Goal: Contribute content: Add original content to the website for others to see

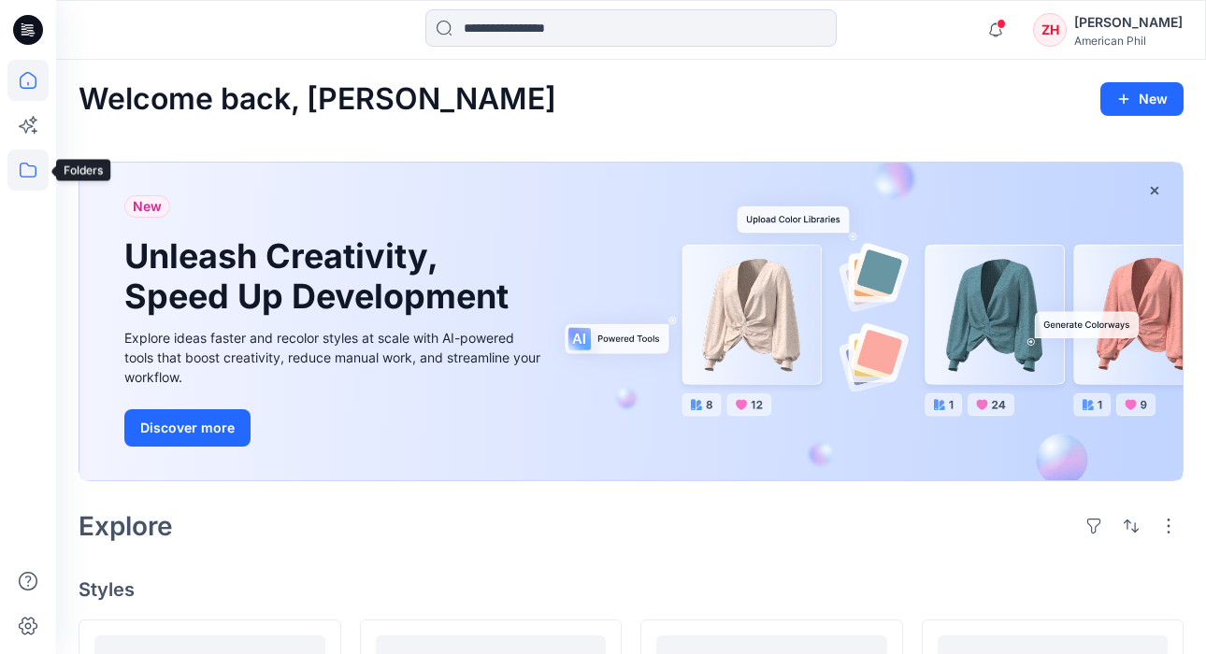
click at [34, 168] on icon at bounding box center [27, 170] width 41 height 41
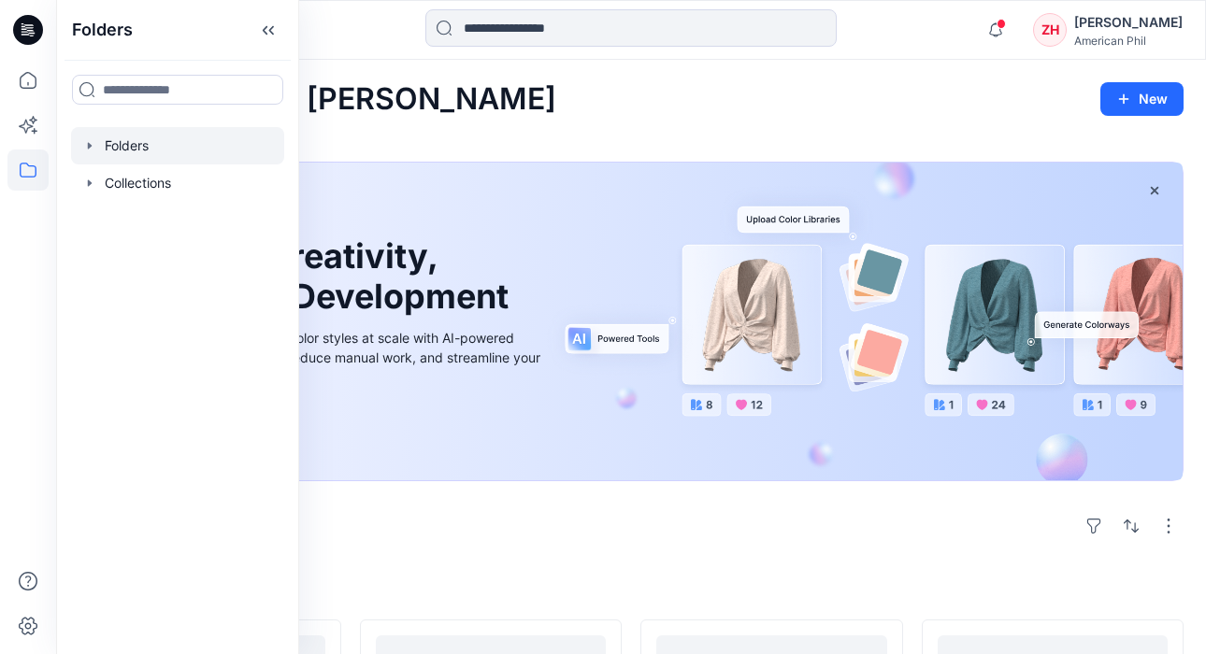
click at [194, 144] on div at bounding box center [177, 145] width 213 height 37
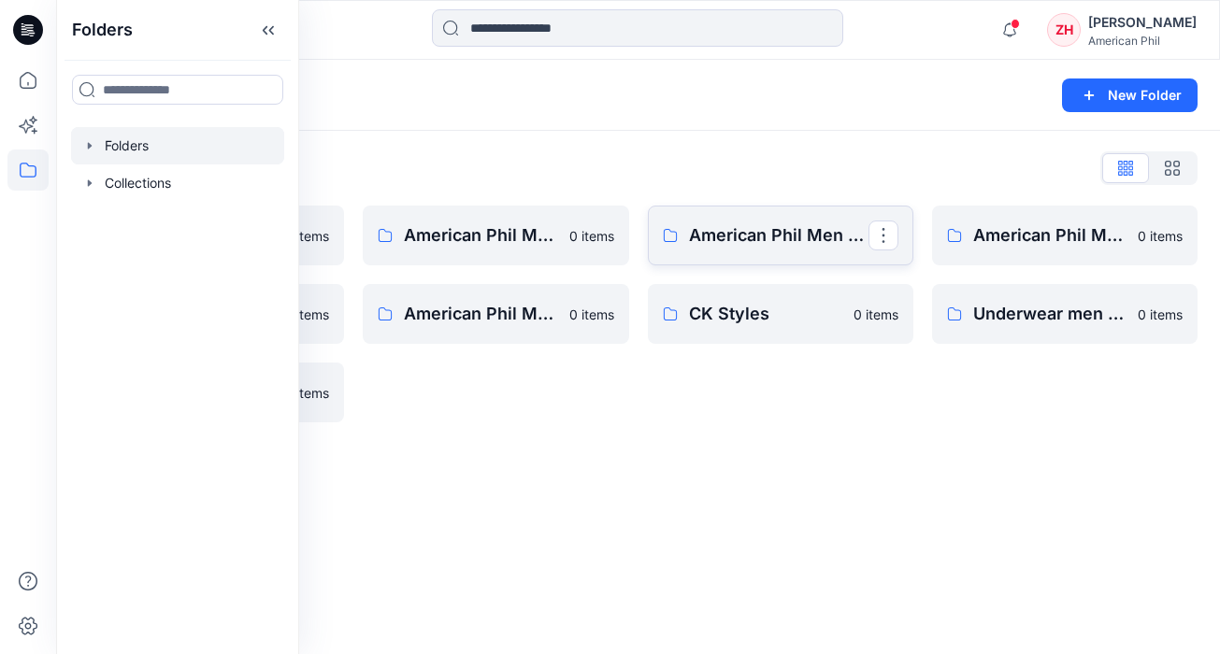
click at [768, 216] on link "American Phil Men SS27 collection" at bounding box center [780, 236] width 265 height 60
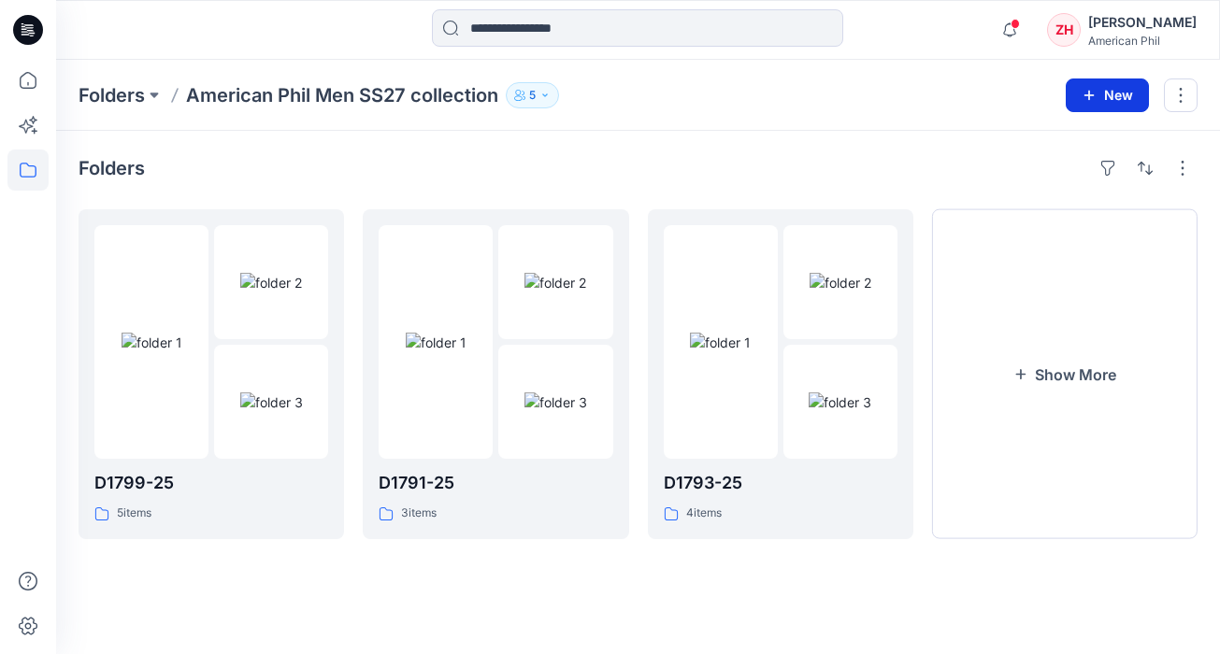
click at [1085, 90] on icon "button" at bounding box center [1088, 95] width 15 height 15
click at [1023, 145] on p "New Style" at bounding box center [1049, 142] width 63 height 22
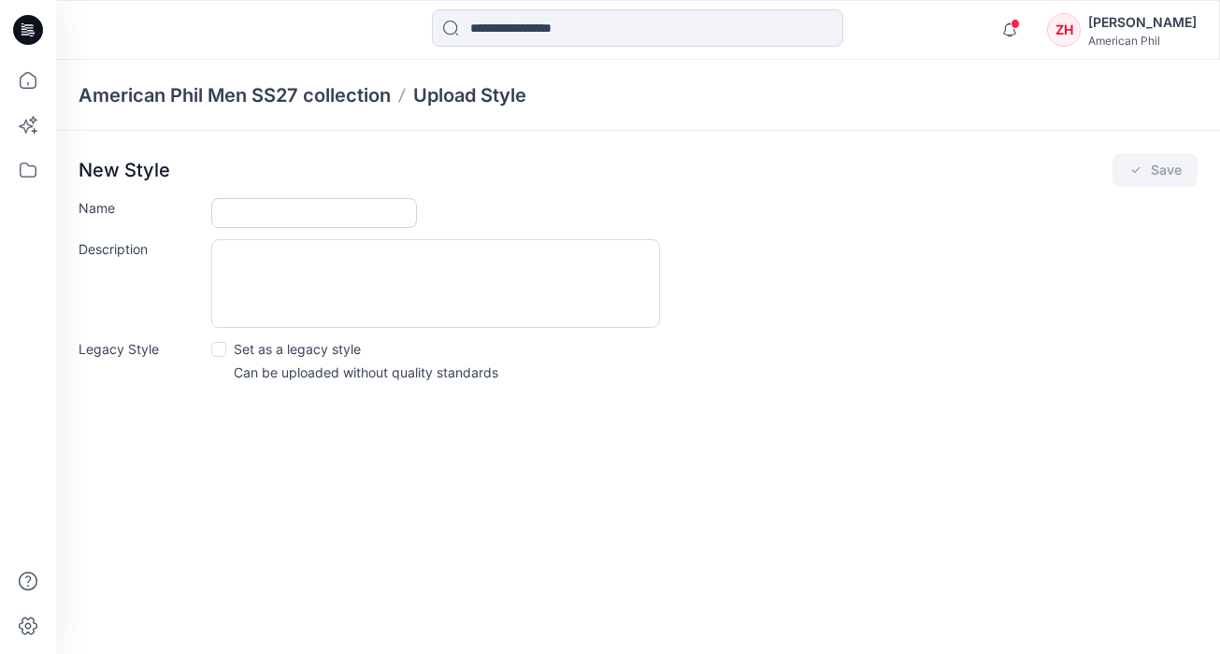
click at [331, 218] on input "Name" at bounding box center [314, 213] width 206 height 30
type input "********"
click at [1153, 173] on button "Save" at bounding box center [1154, 170] width 85 height 34
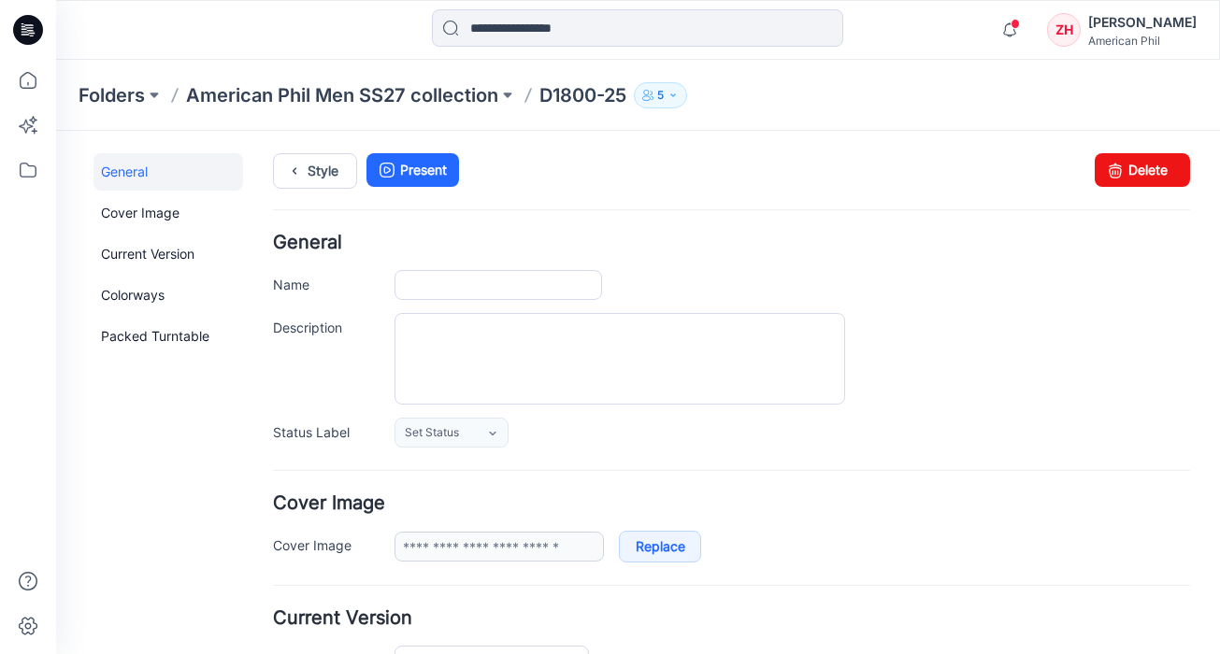
type input "********"
type input "**********"
click at [1124, 171] on link "Delete" at bounding box center [1142, 170] width 95 height 34
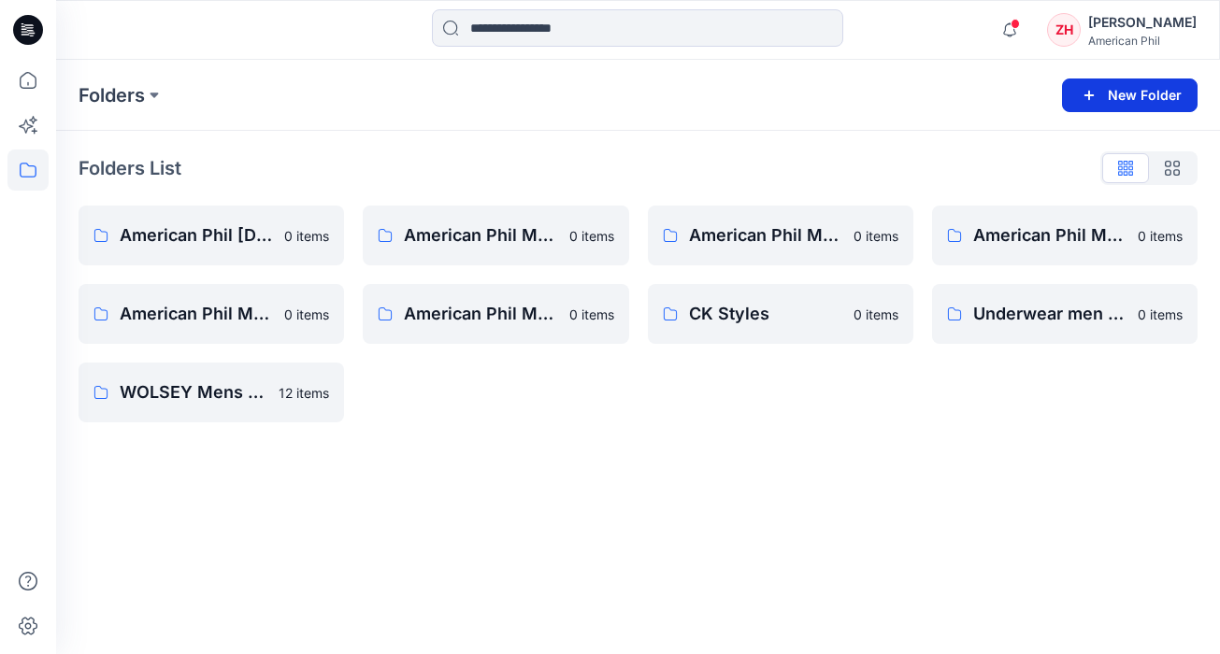
click at [1103, 94] on button "New Folder" at bounding box center [1130, 96] width 136 height 34
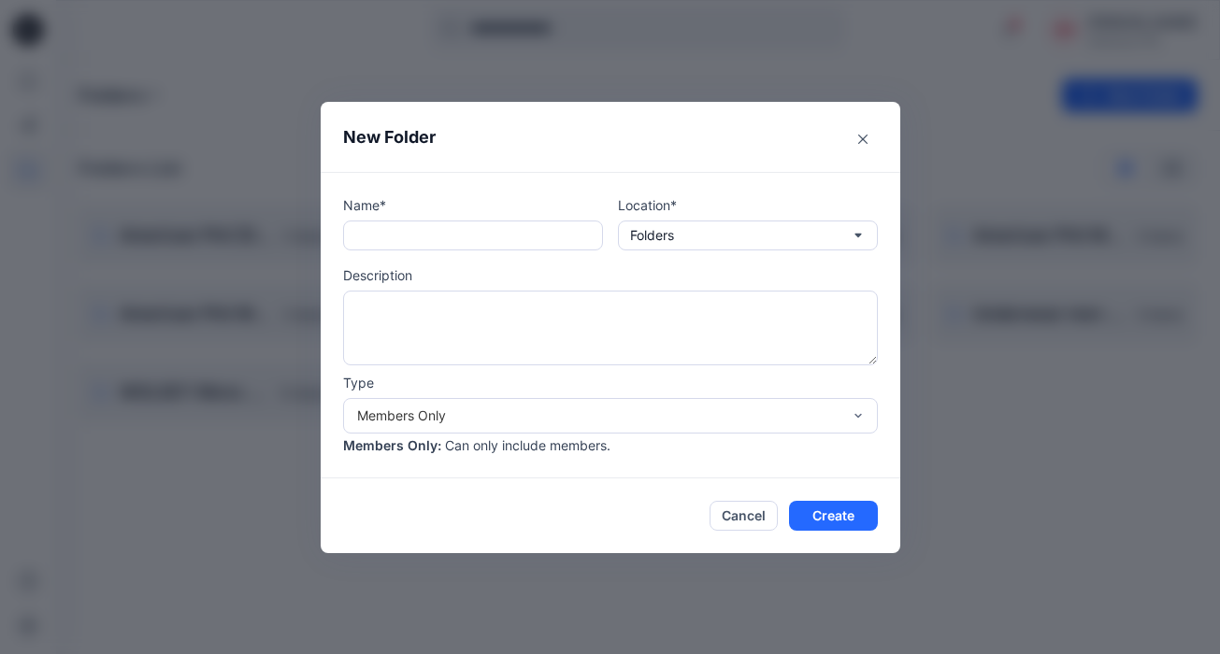
click at [916, 67] on div "New Folder Name* Location* Folders Description Type Members Only Members Only :…" at bounding box center [610, 327] width 1220 height 654
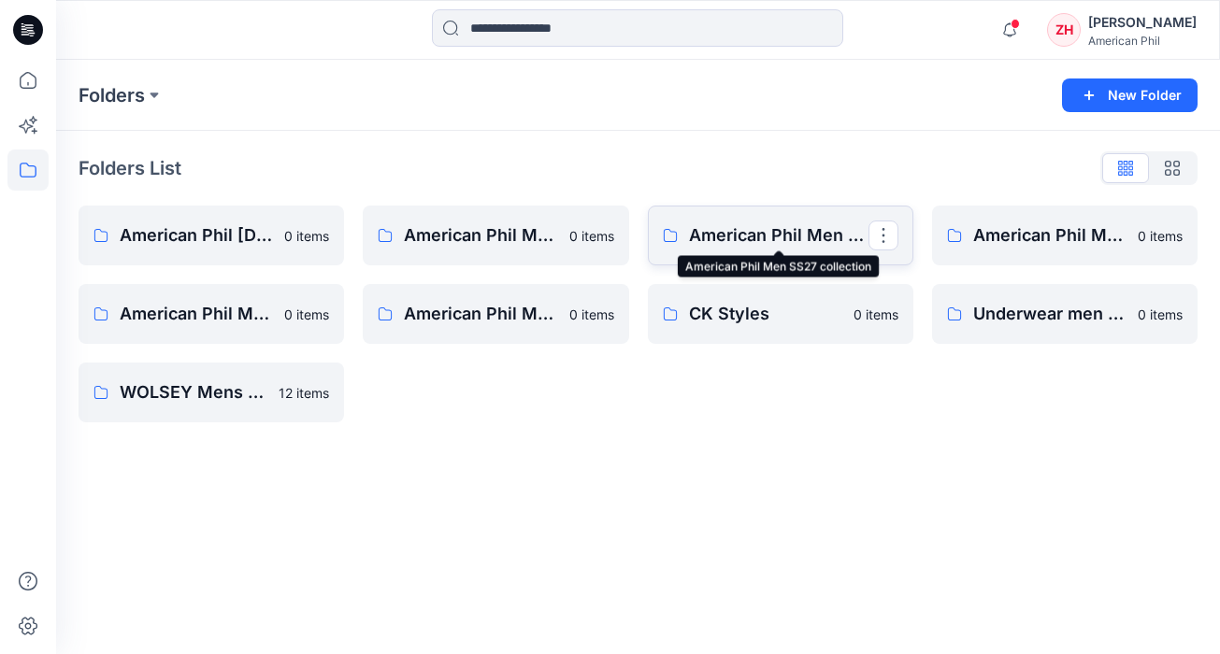
click at [808, 229] on p "American Phil Men SS27 collection" at bounding box center [778, 235] width 179 height 26
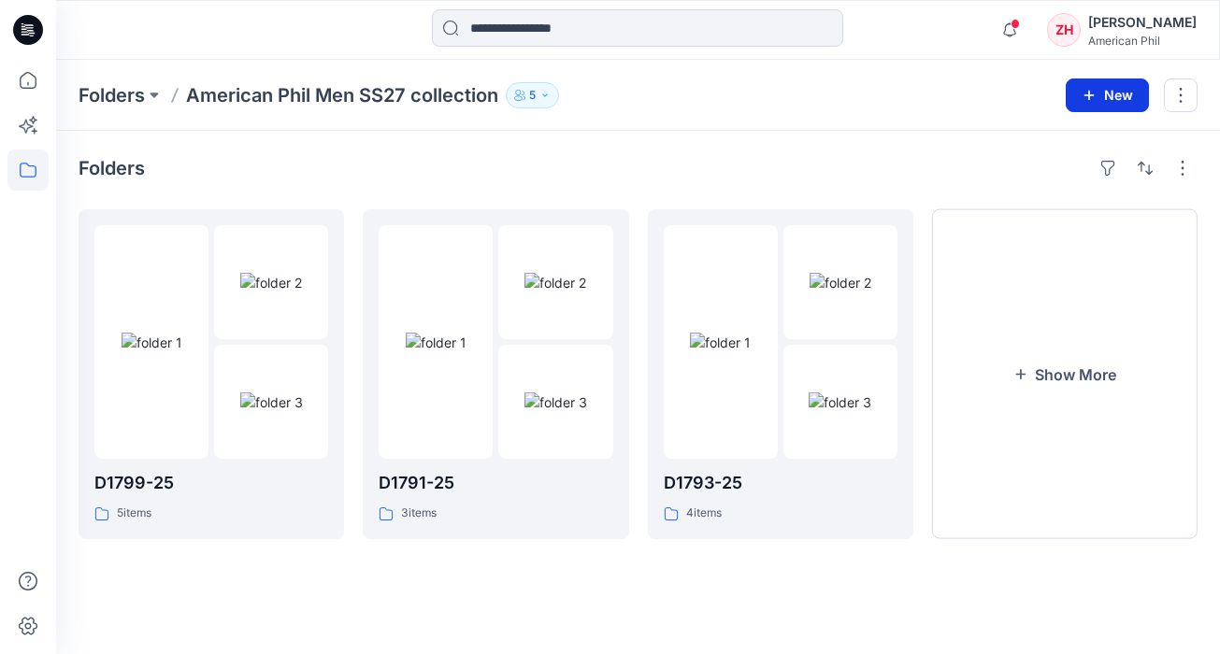
click at [1124, 93] on button "New" at bounding box center [1107, 96] width 83 height 34
click at [1052, 185] on p "New Folder" at bounding box center [1052, 178] width 69 height 20
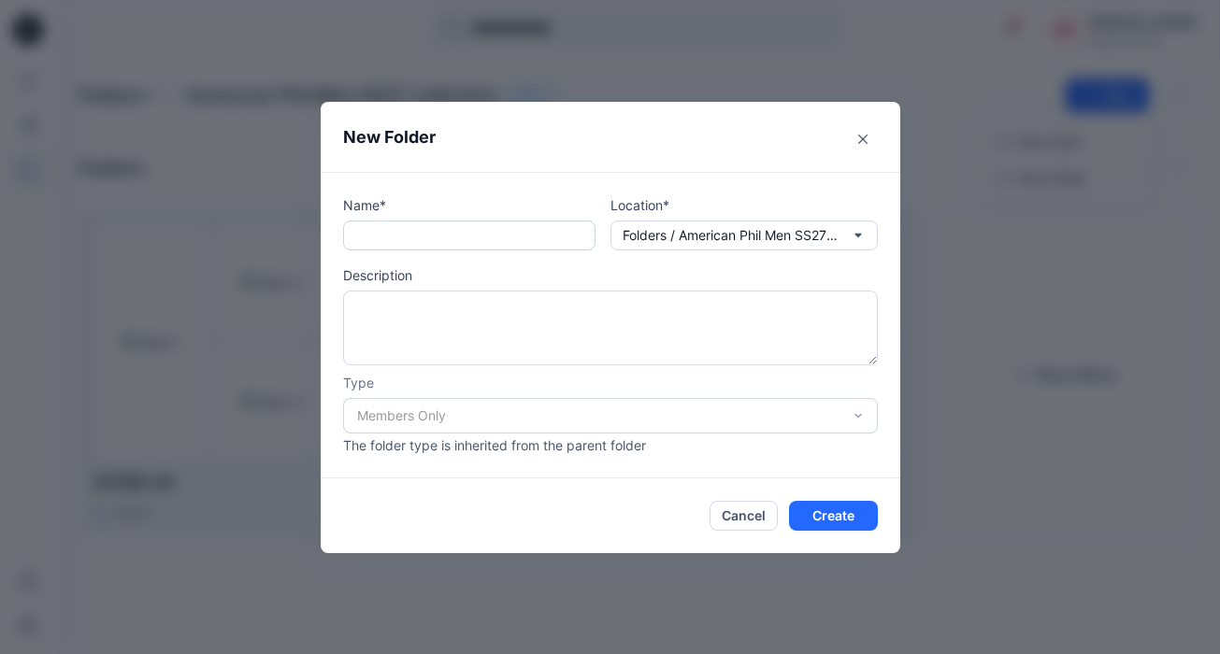
click at [548, 243] on input "text" at bounding box center [469, 236] width 252 height 30
type input "********"
click at [851, 518] on button "Create" at bounding box center [833, 516] width 89 height 30
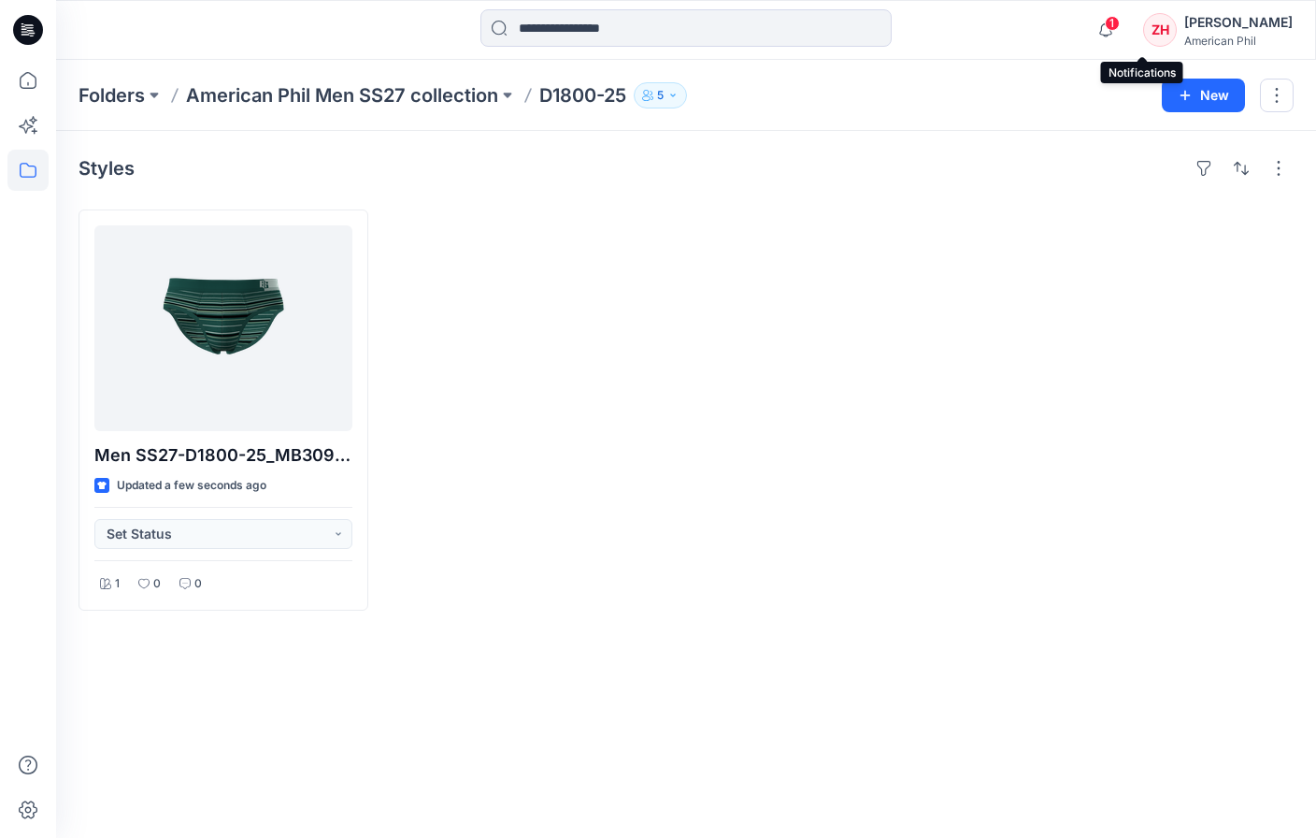
click at [1120, 25] on span "1" at bounding box center [1112, 23] width 15 height 15
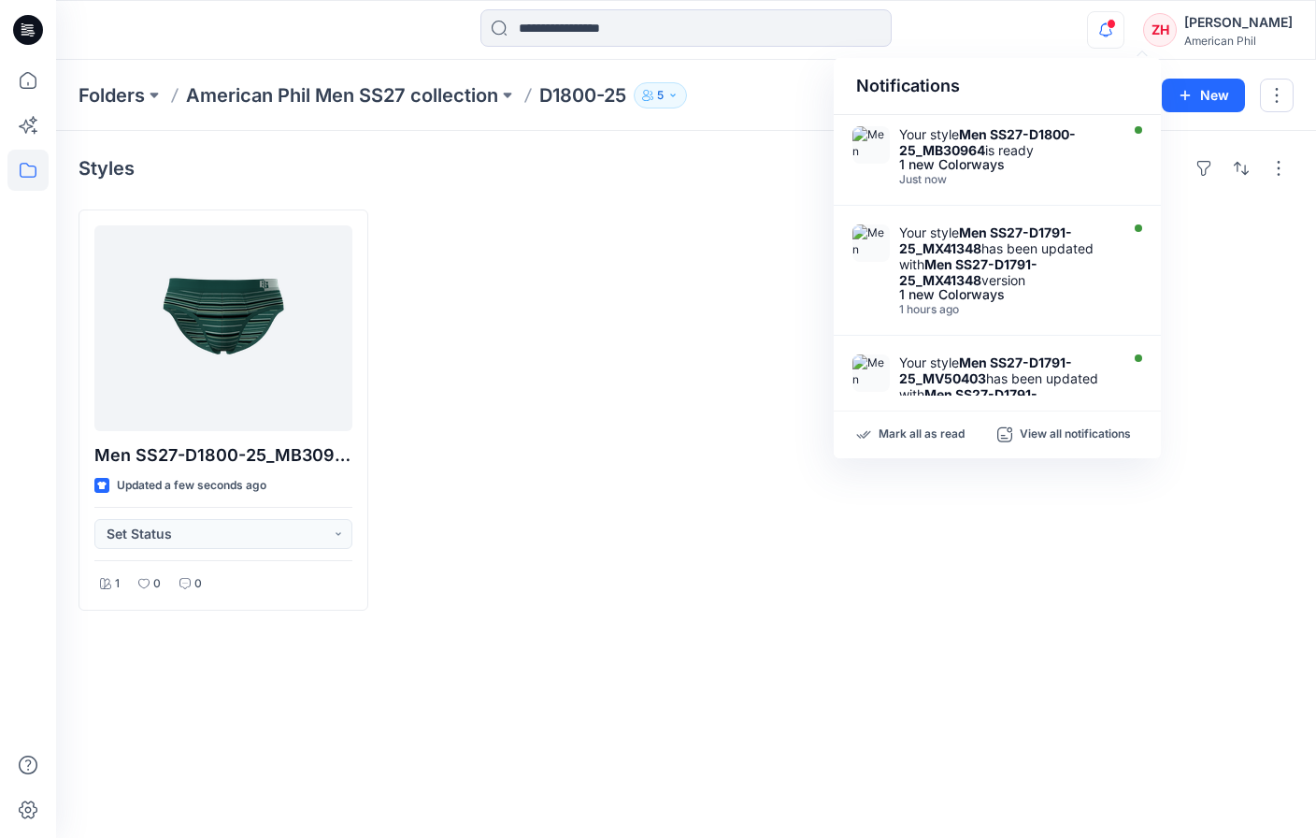
click at [1040, 39] on div "Notifications Your style Men SS27-D1800-25_MB30964 is ready 1 new Colorways Jus…" at bounding box center [685, 29] width 1259 height 41
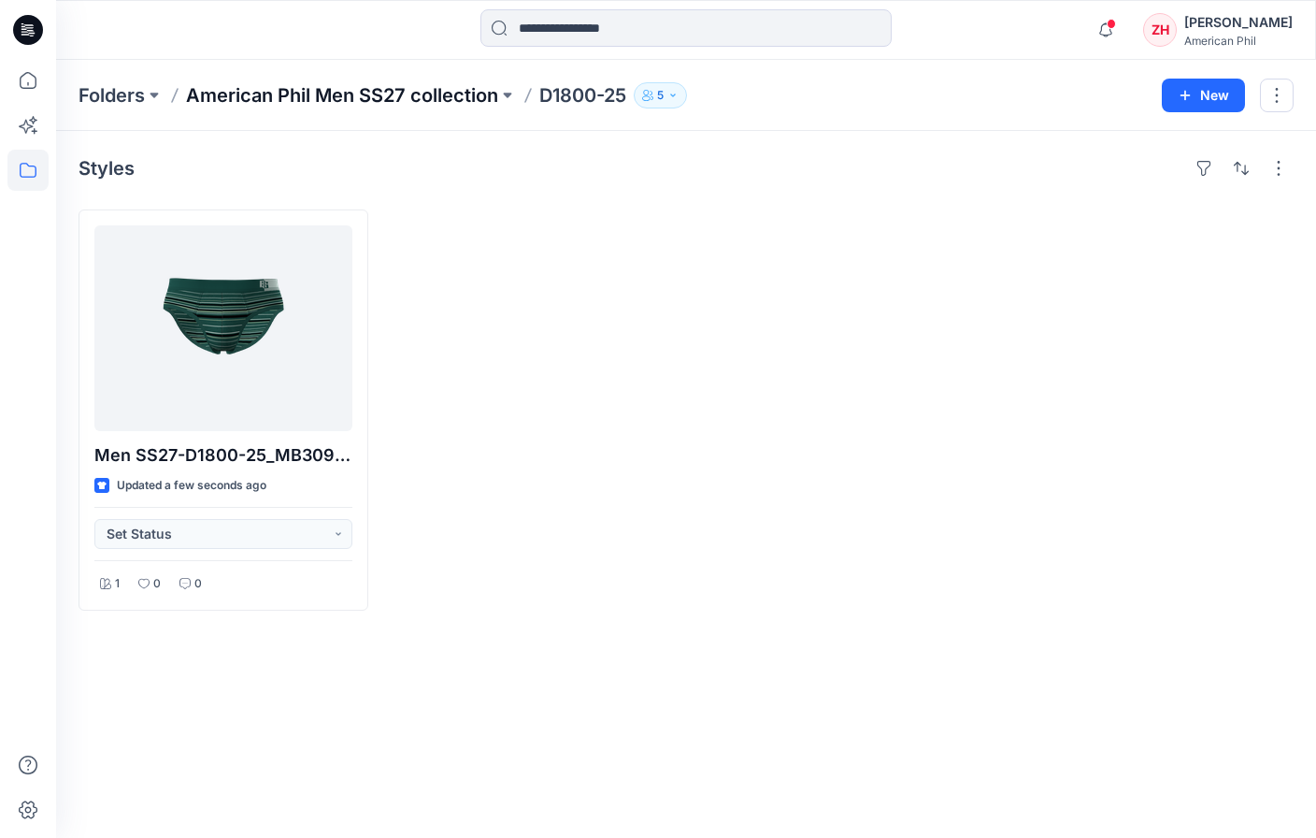
click at [422, 89] on p "American Phil Men SS27 collection" at bounding box center [342, 95] width 312 height 26
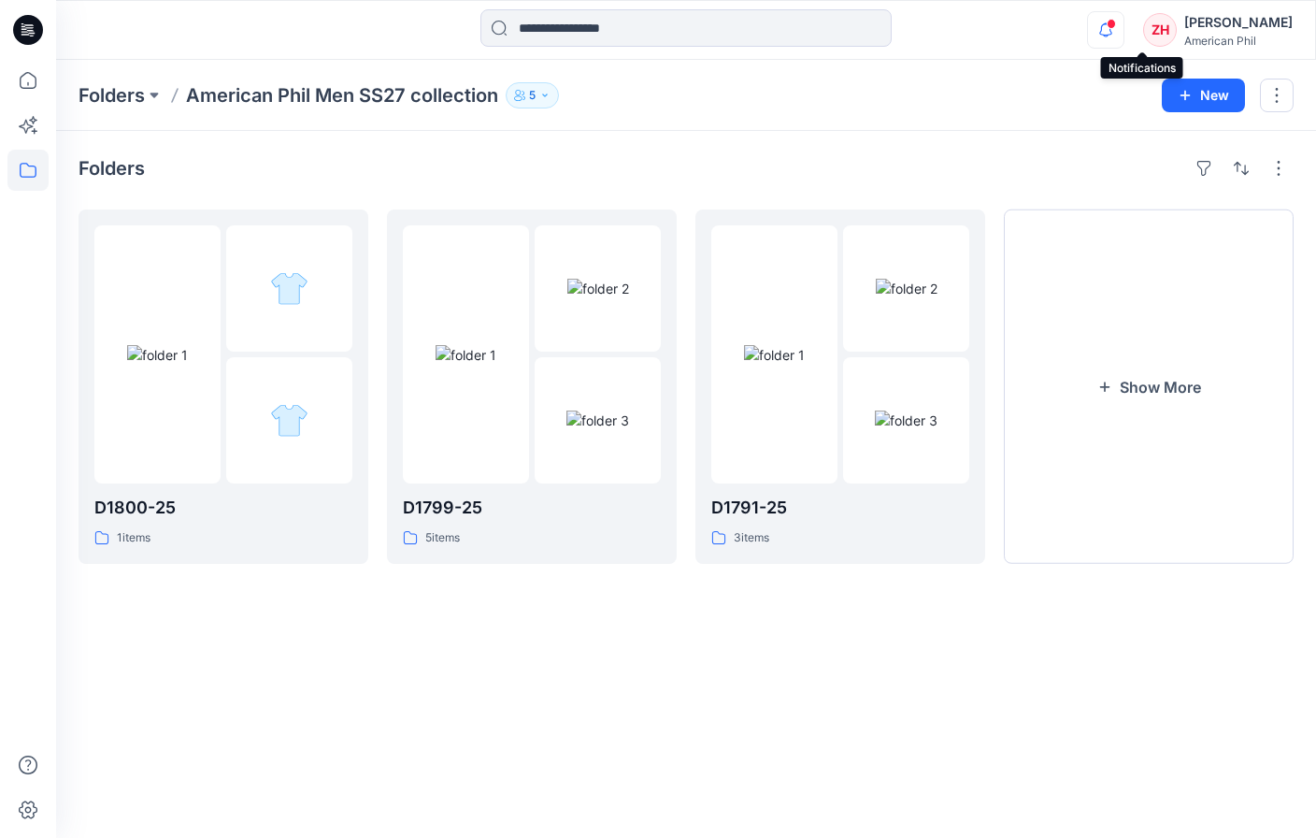
click at [1124, 19] on icon "button" at bounding box center [1106, 29] width 36 height 37
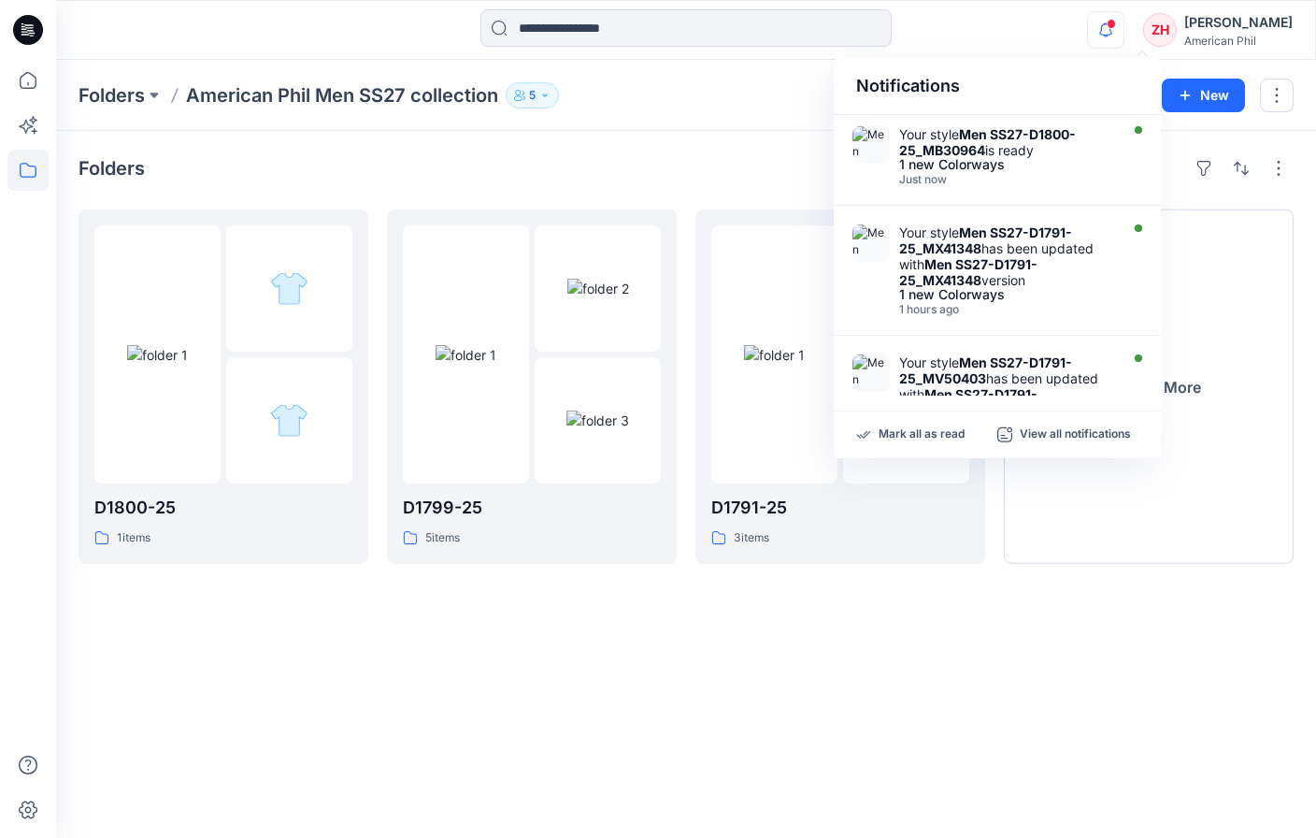
click at [1038, 80] on div "Notifications" at bounding box center [997, 86] width 327 height 57
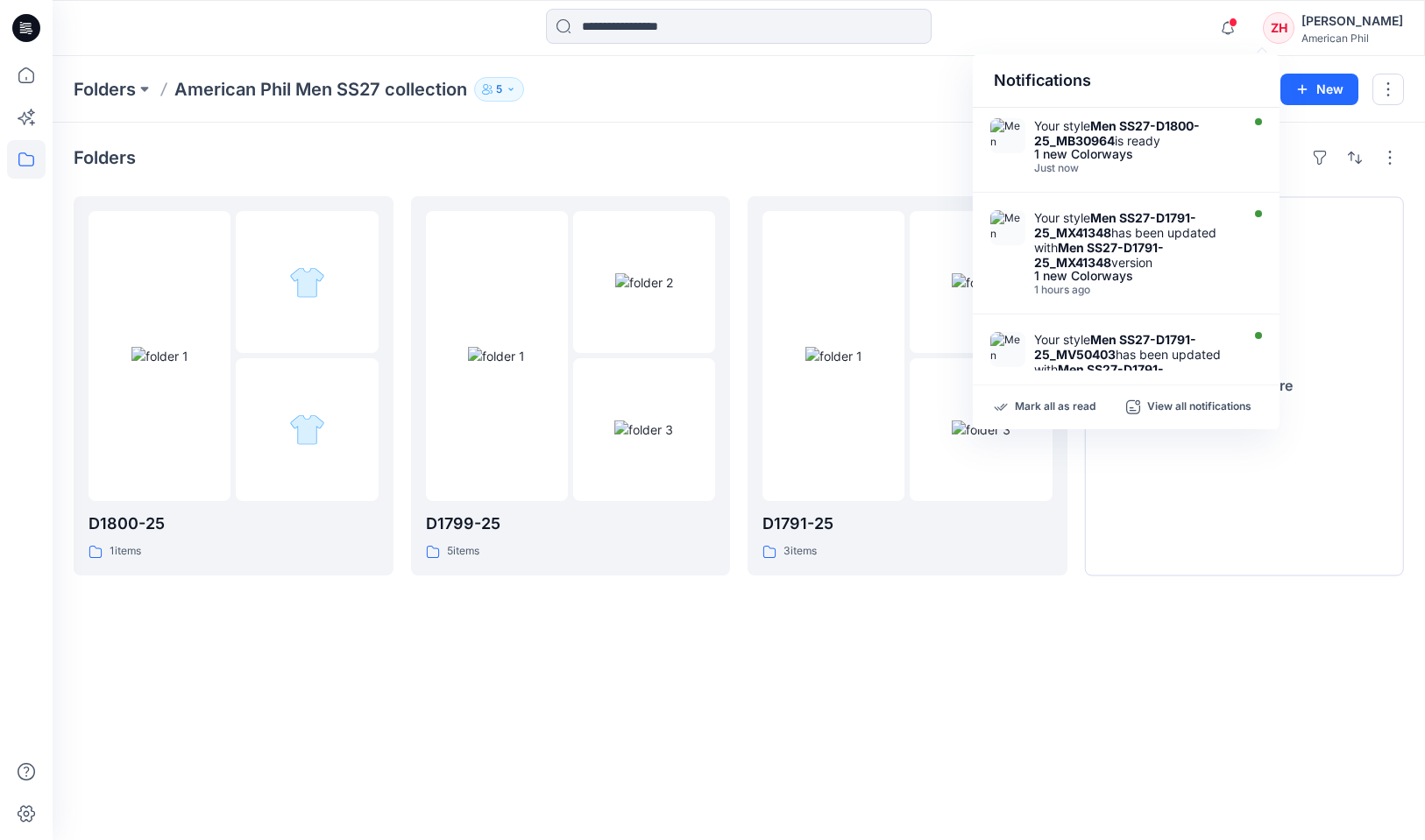
click at [841, 106] on div "Folders American Phil Men SS27 collection 5 New" at bounding box center [739, 89] width 1372 height 67
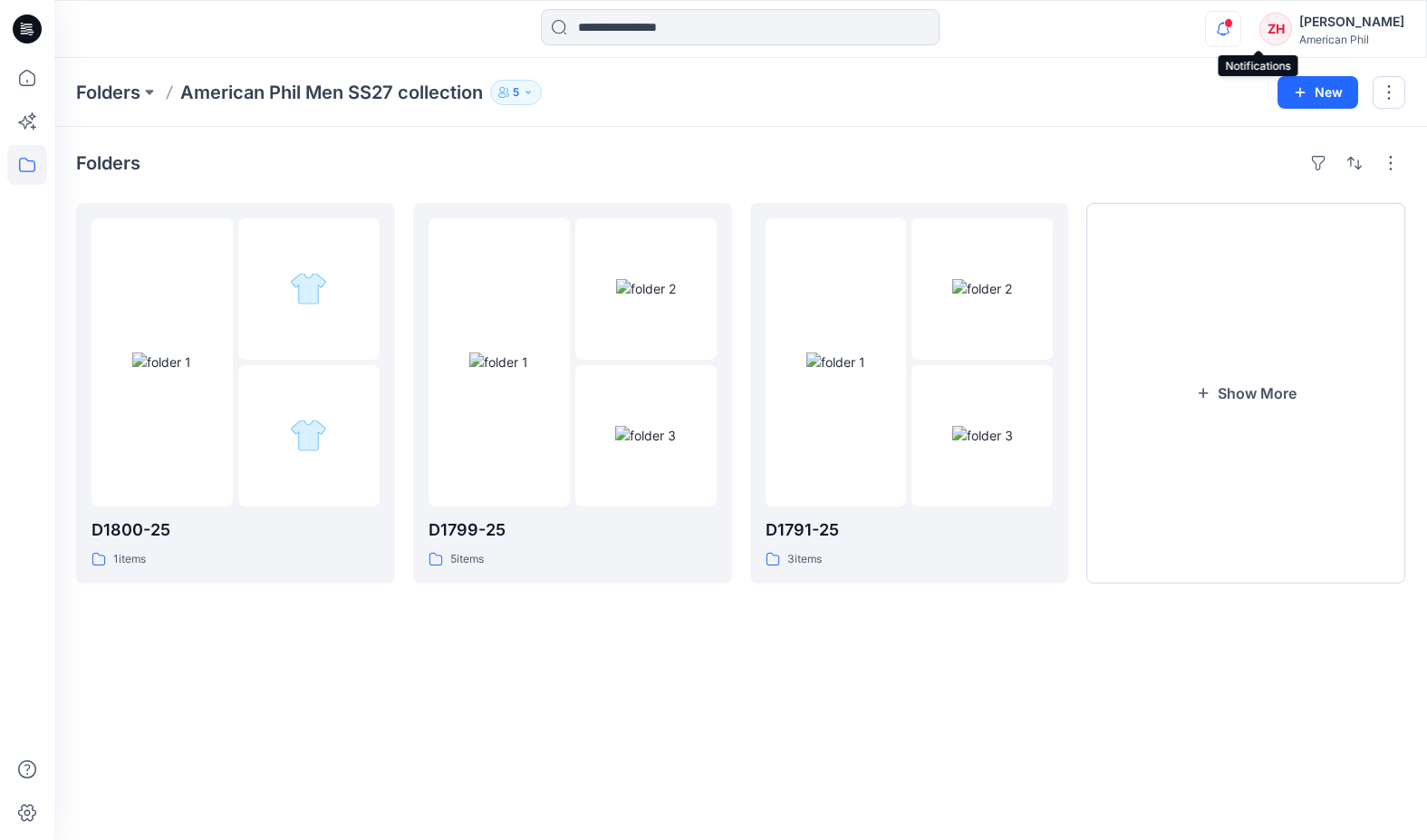
click at [1182, 21] on icon "button" at bounding box center [1223, 28] width 35 height 36
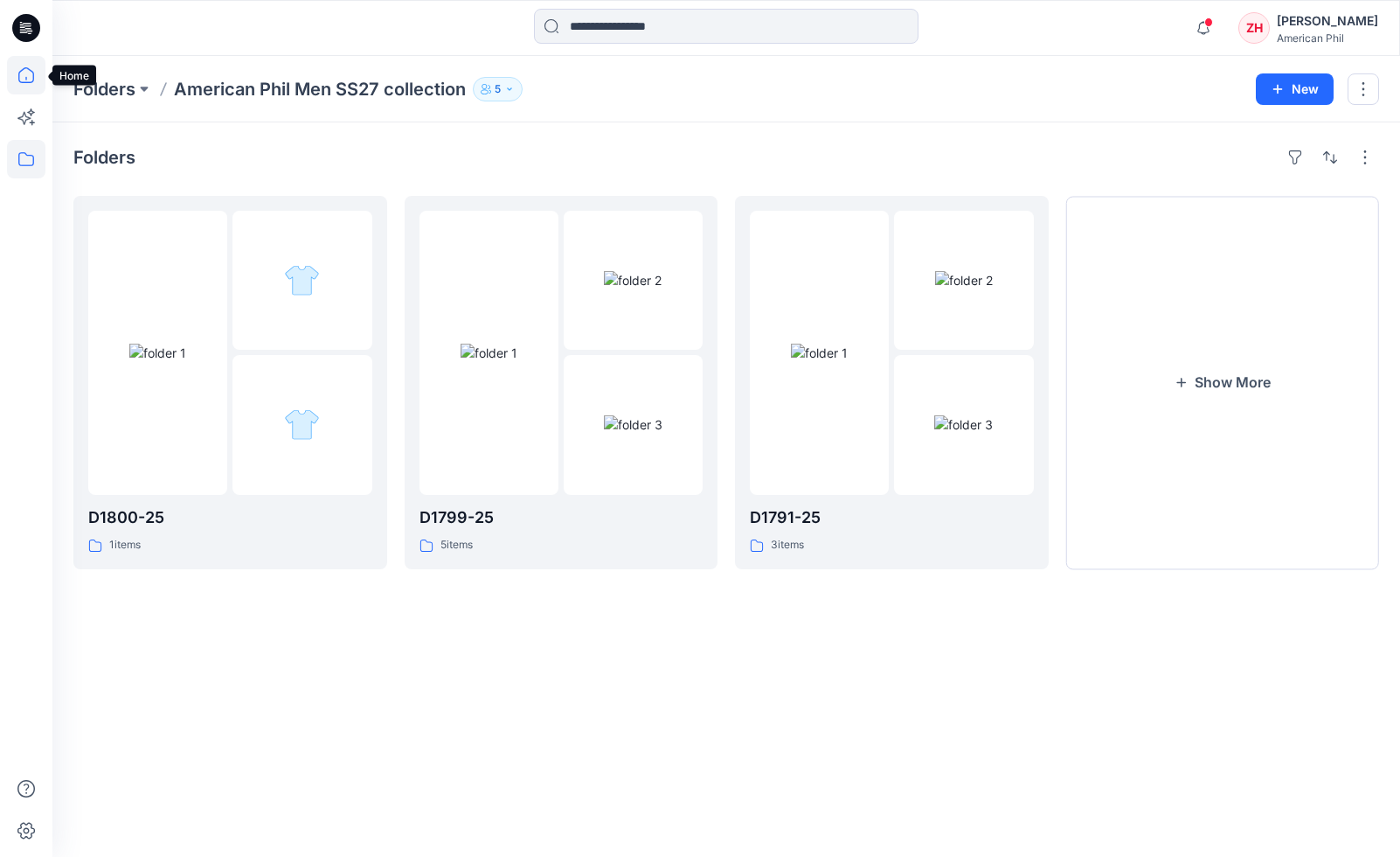
click at [28, 75] on icon at bounding box center [25, 75] width 38 height 38
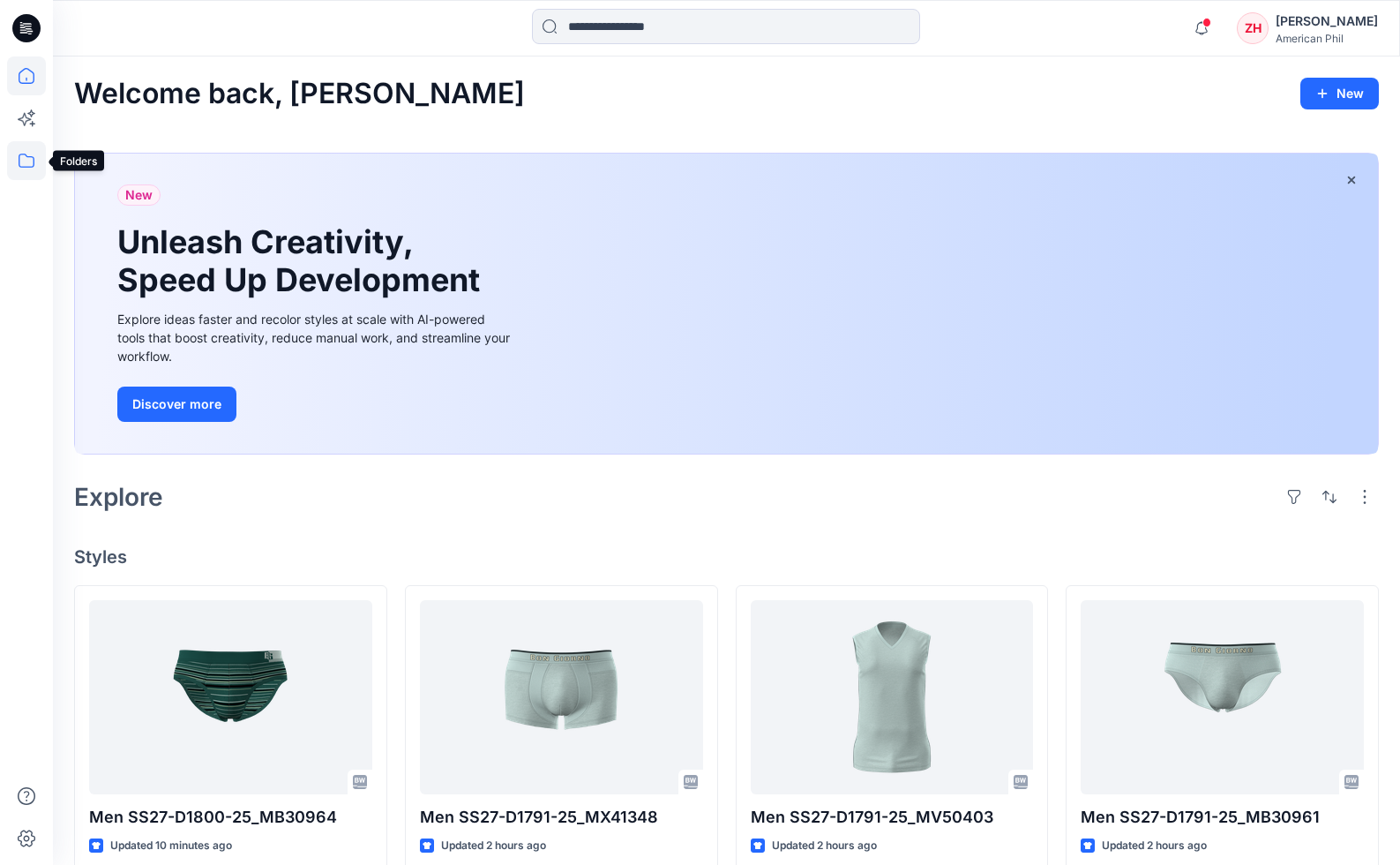
click at [31, 159] on icon at bounding box center [25, 161] width 39 height 39
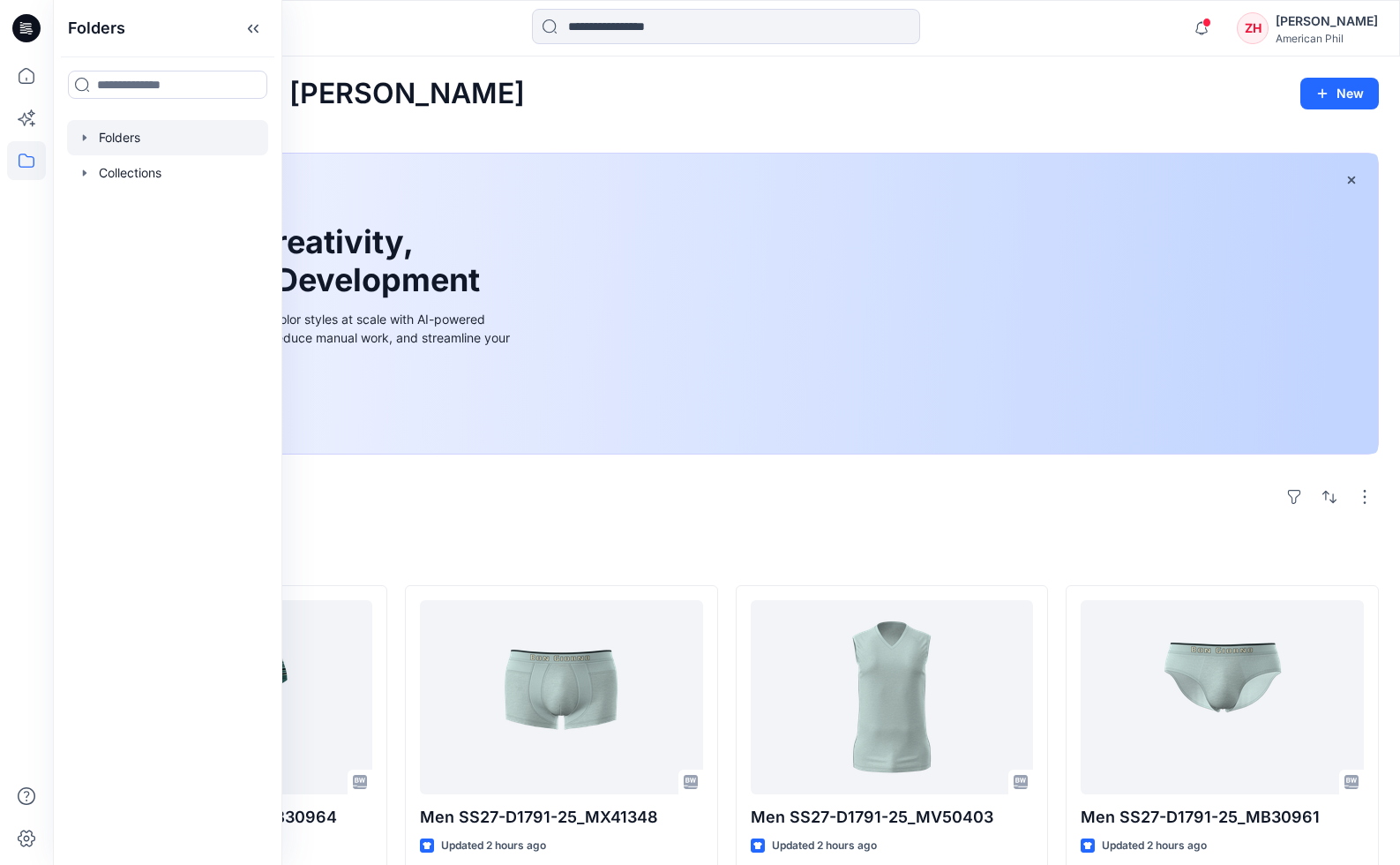
click at [192, 137] on div at bounding box center [167, 137] width 201 height 35
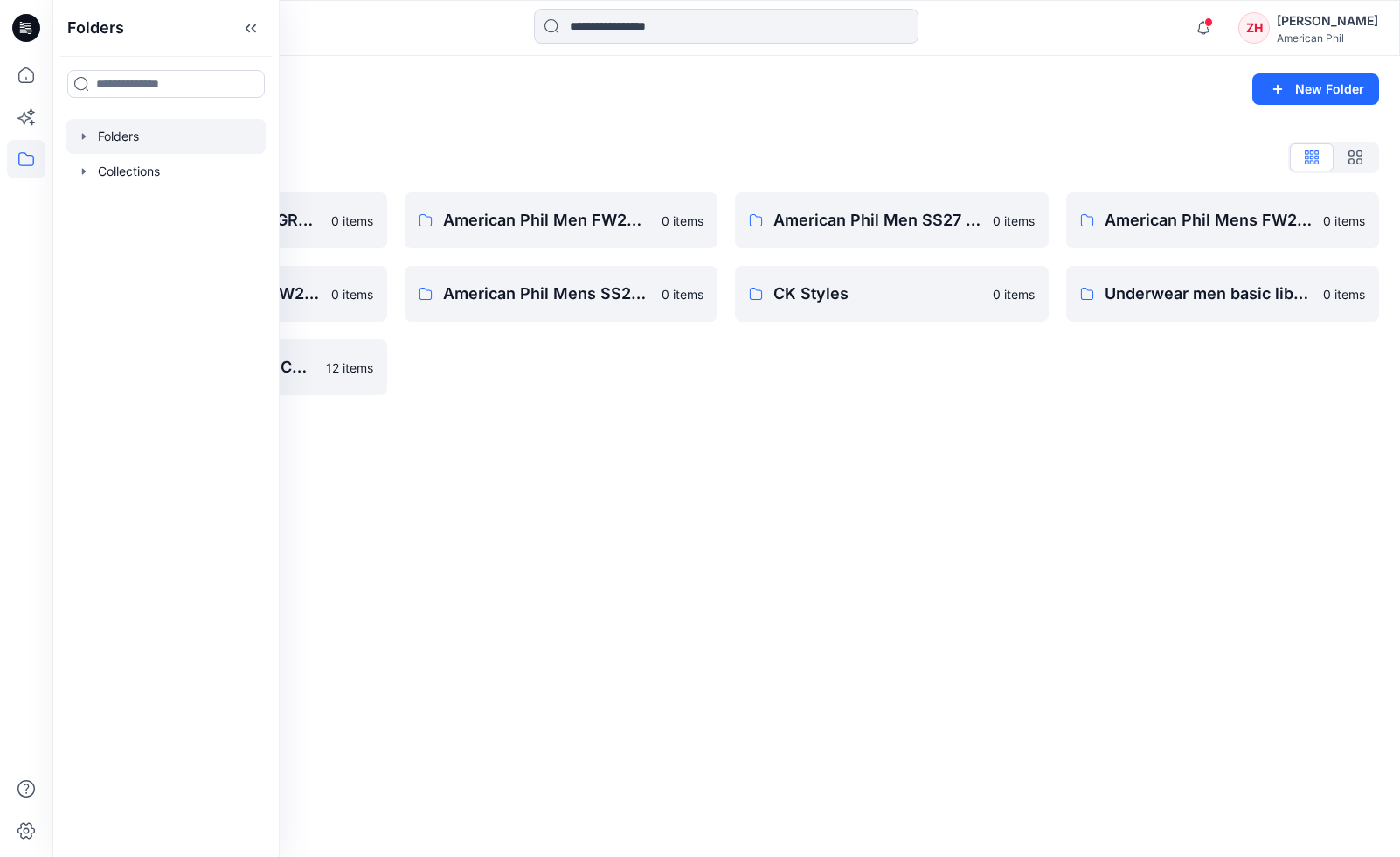
click at [936, 69] on div "Folders New Folder" at bounding box center [726, 89] width 1348 height 66
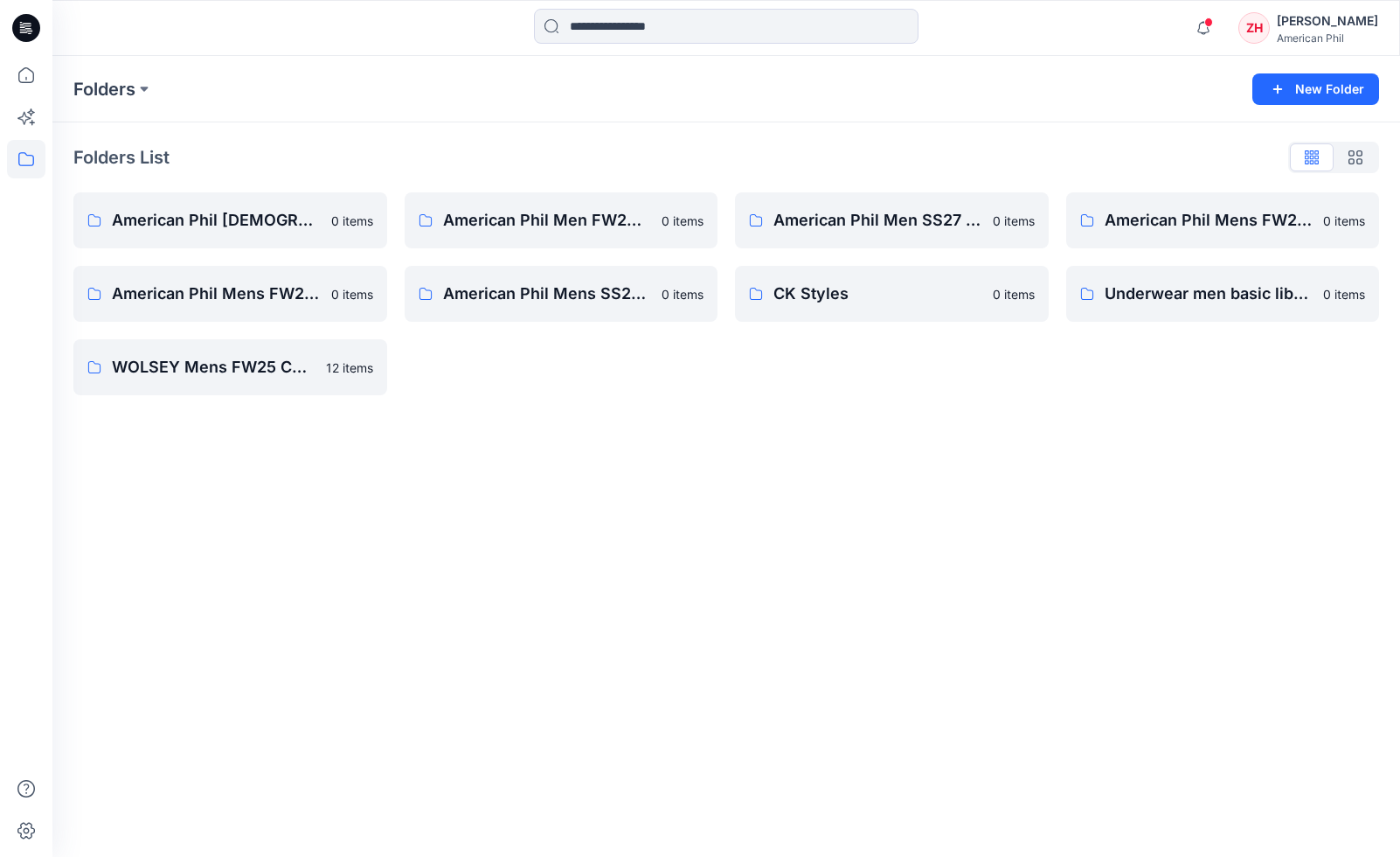
click at [1023, 57] on div "Folders New Folder" at bounding box center [726, 89] width 1348 height 66
click at [903, 222] on p "American Phil Men SS27 collection" at bounding box center [890, 220] width 234 height 24
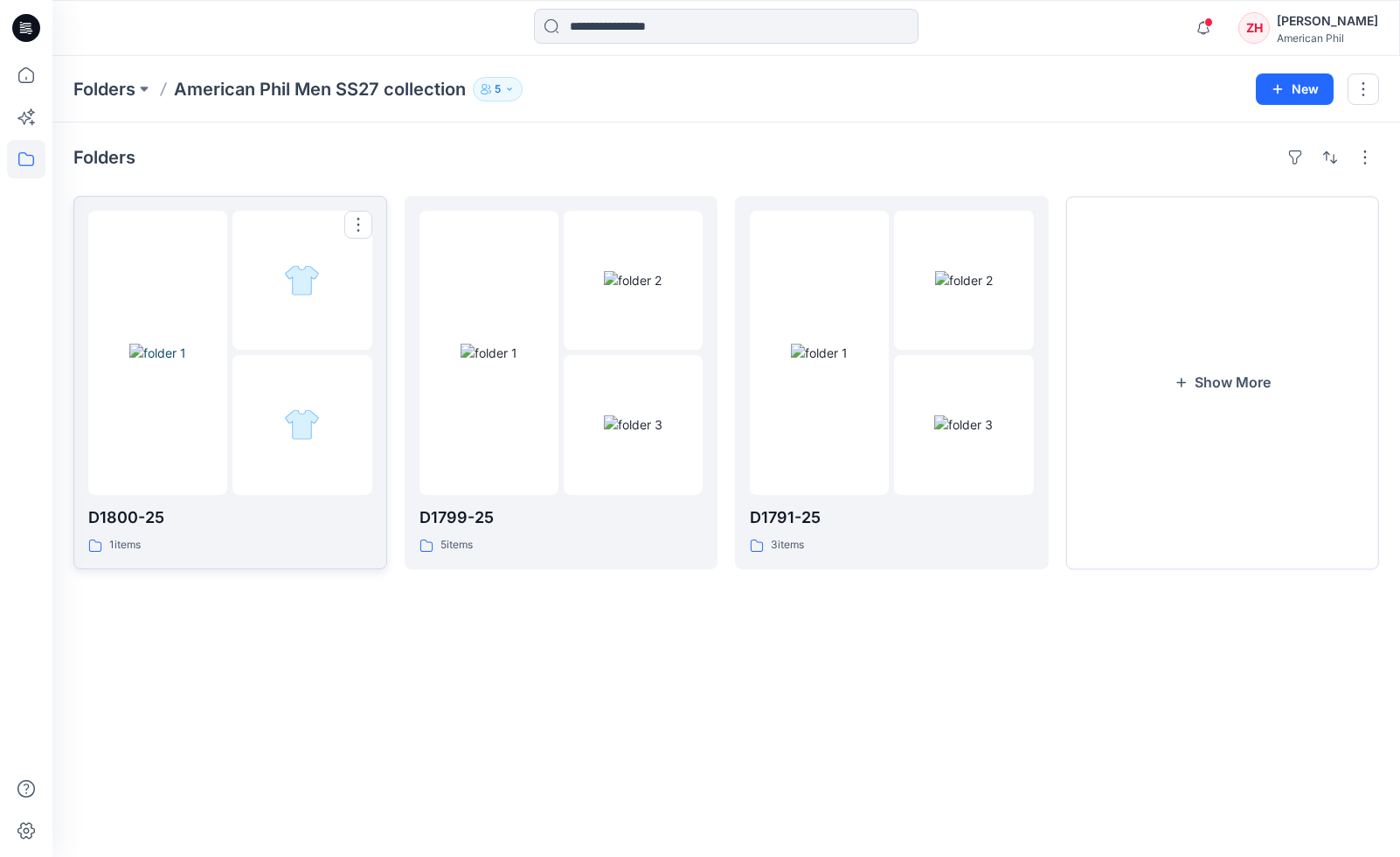
click at [148, 362] on img at bounding box center [157, 353] width 57 height 19
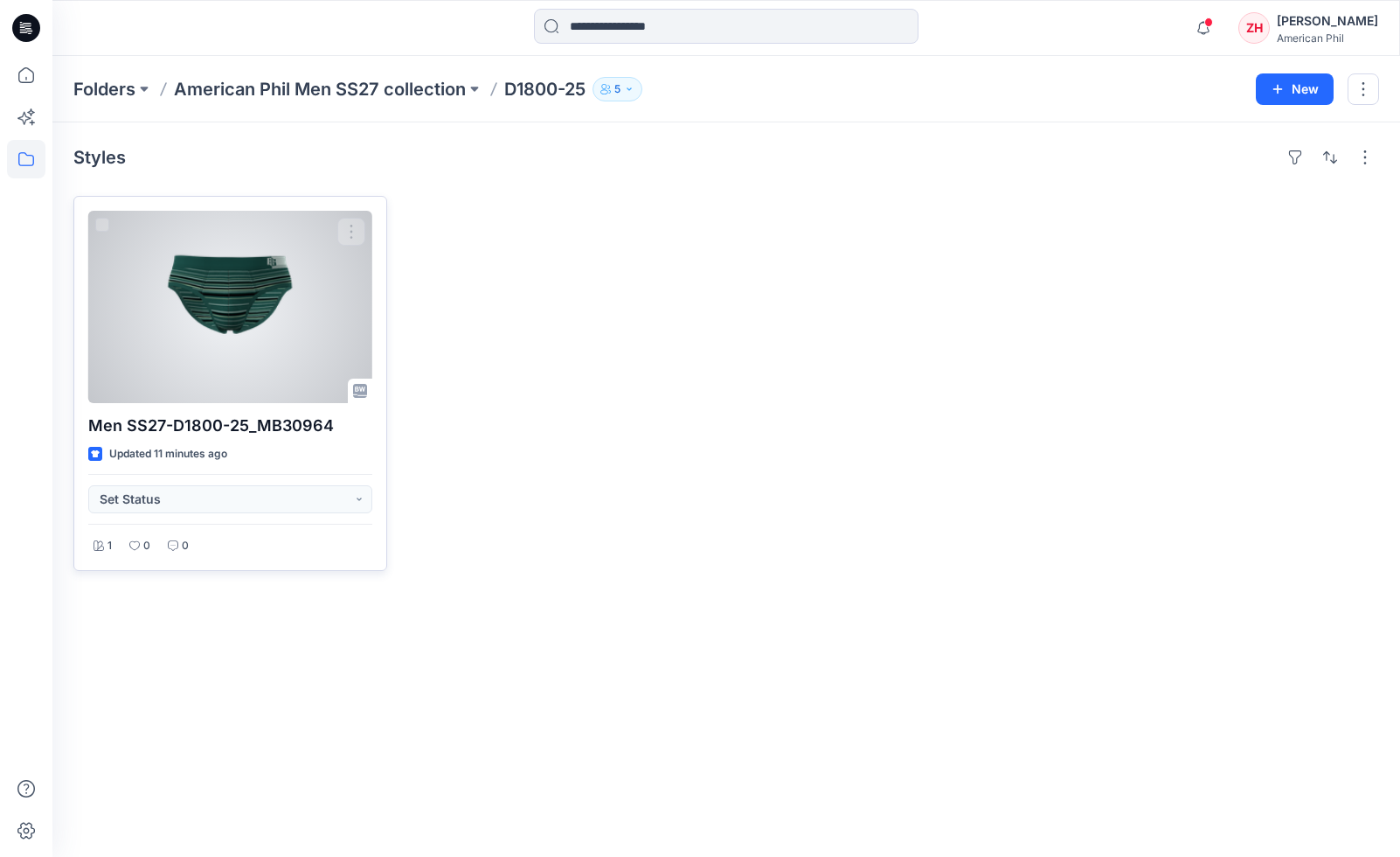
click at [250, 279] on div at bounding box center [230, 307] width 284 height 193
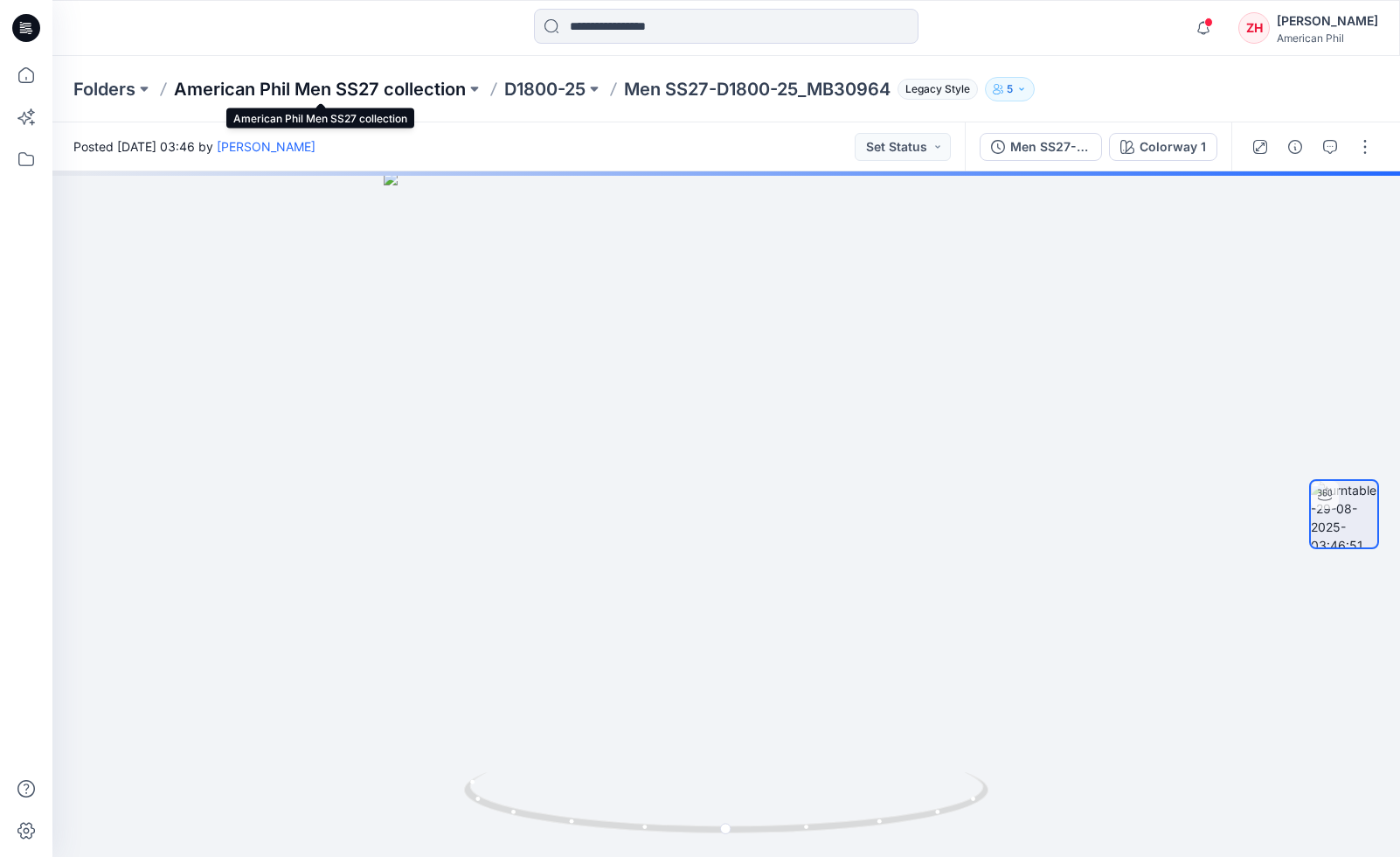
click at [440, 86] on p "American Phil Men SS27 collection" at bounding box center [320, 89] width 292 height 24
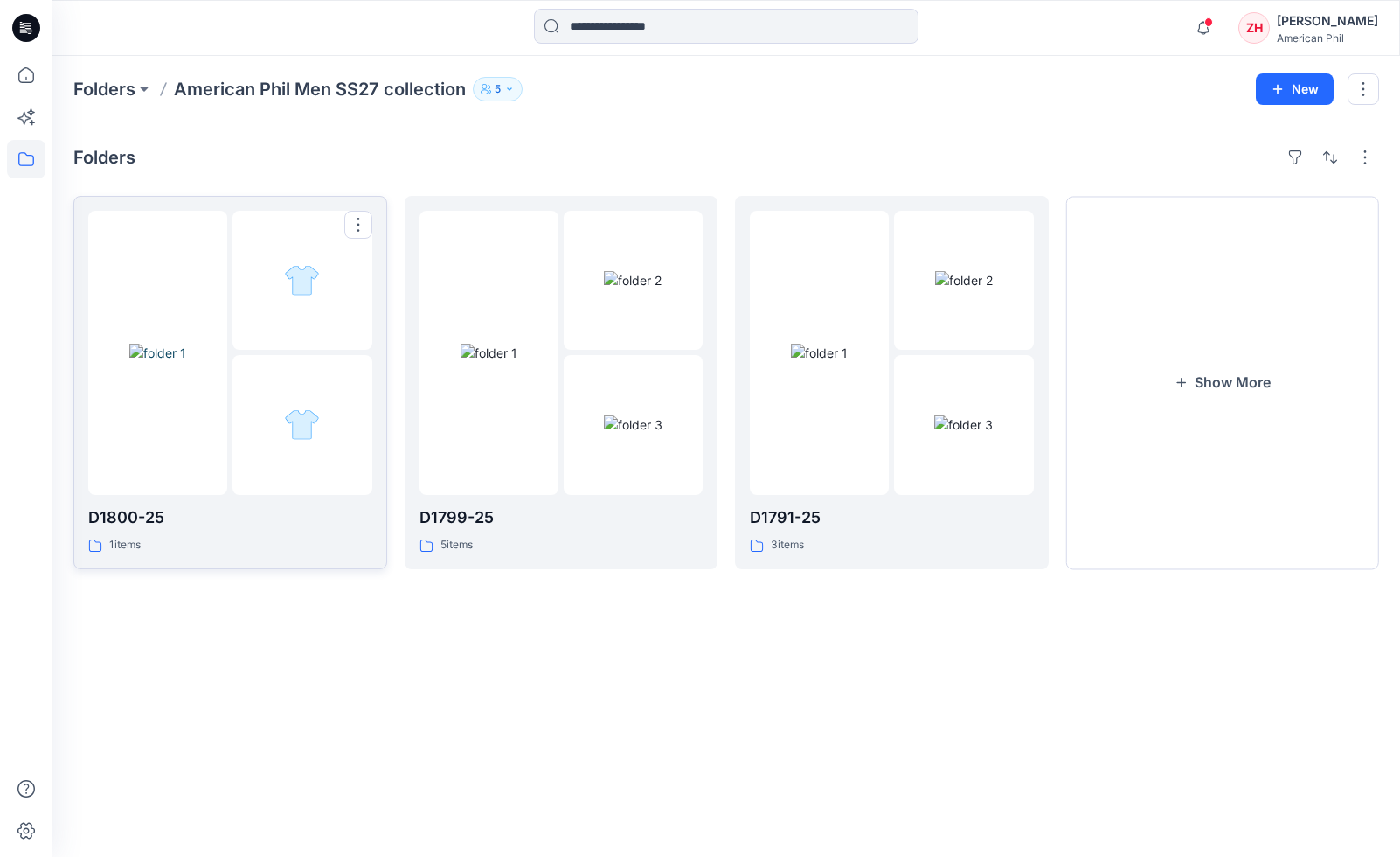
click at [322, 275] on div at bounding box center [302, 280] width 139 height 139
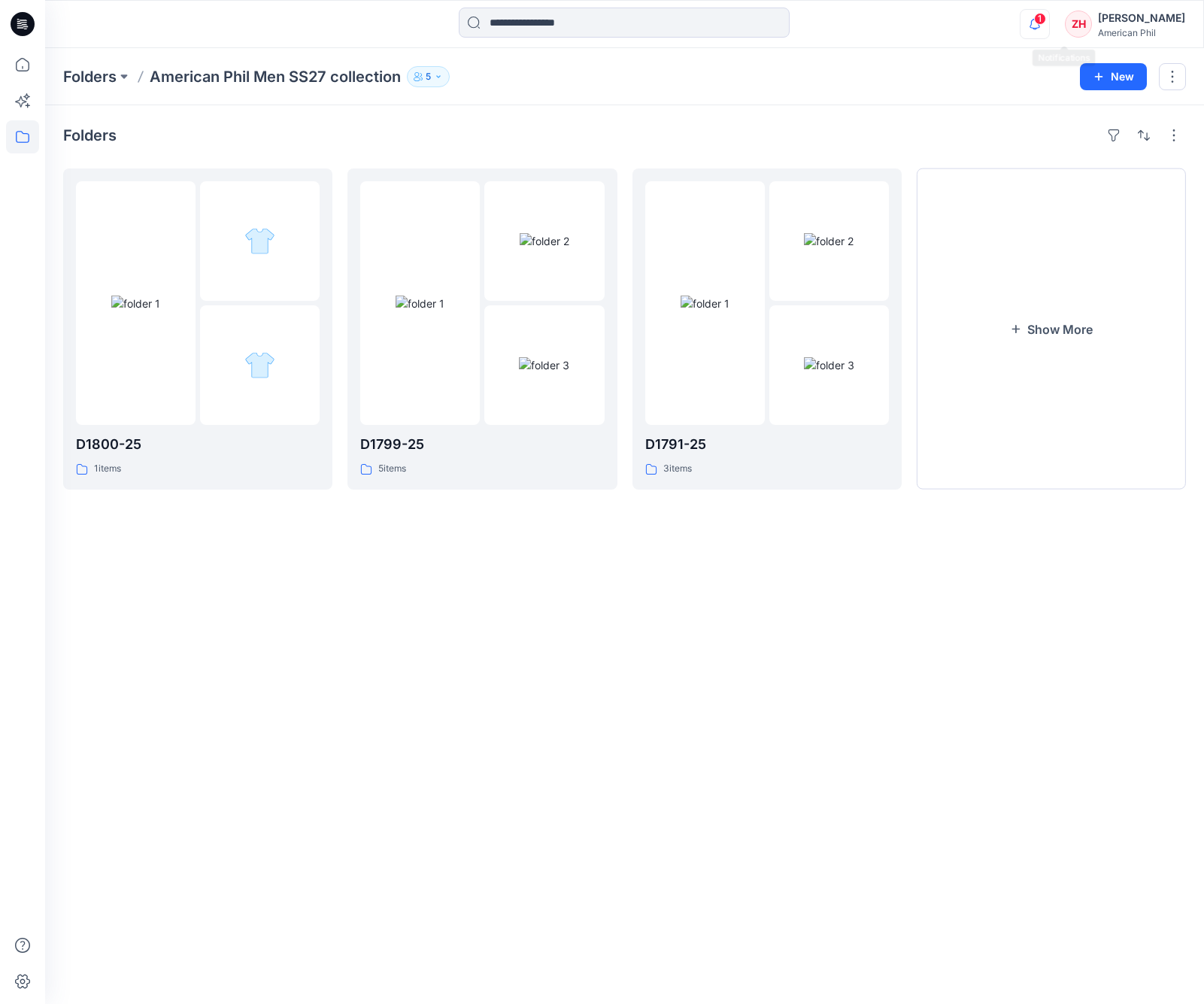
click at [1049, 22] on icon "button" at bounding box center [1034, 23] width 29 height 30
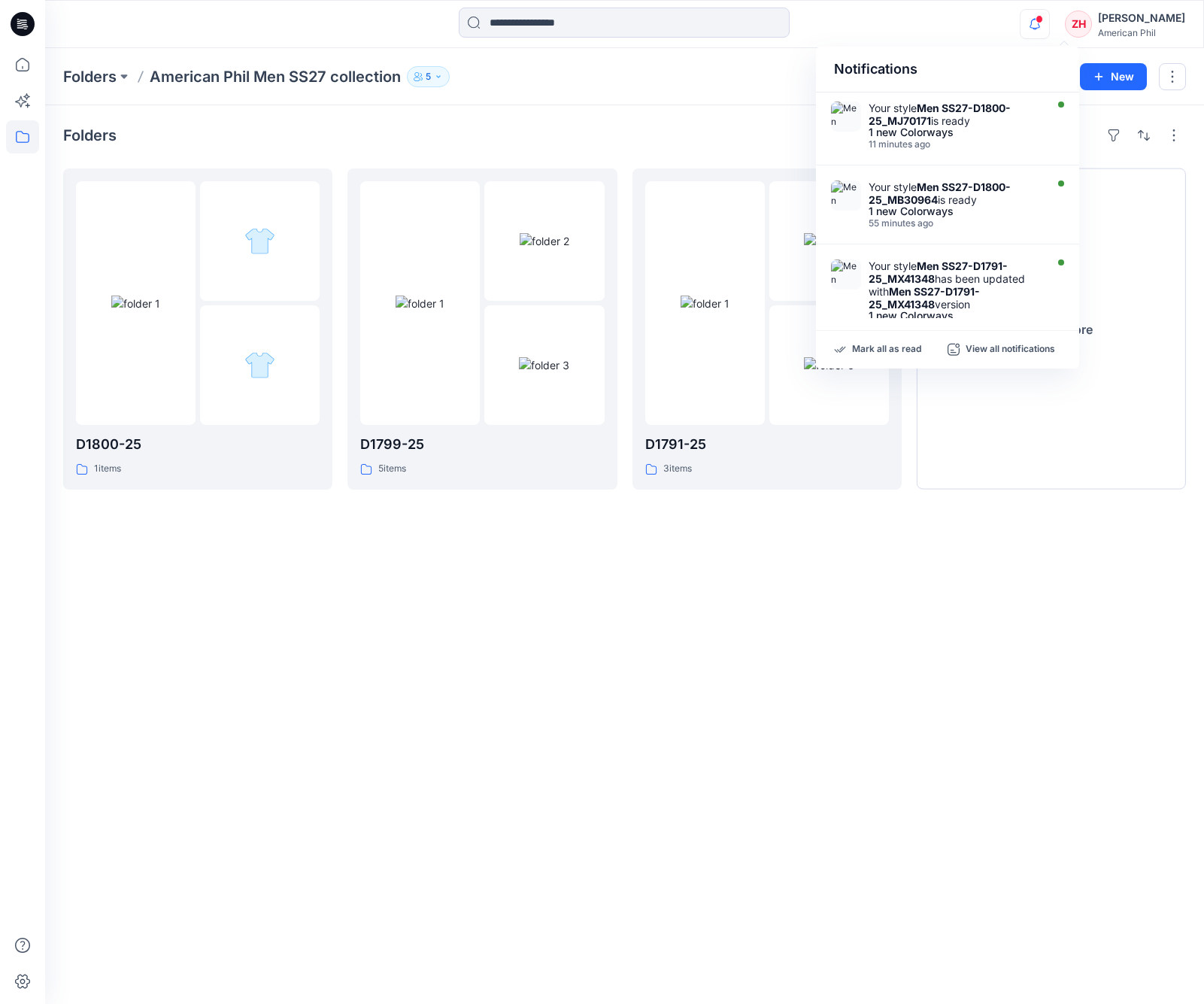
click at [974, 31] on div "Notifications Your style Men SS27-D1800-25_MJ70171 is ready 1 new Colorways 11 …" at bounding box center [623, 23] width 1157 height 33
